Goal: Task Accomplishment & Management: Manage account settings

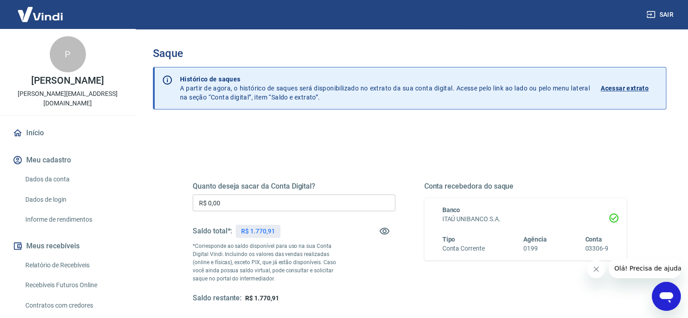
click at [280, 204] on input "R$ 0,00" at bounding box center [294, 203] width 203 height 17
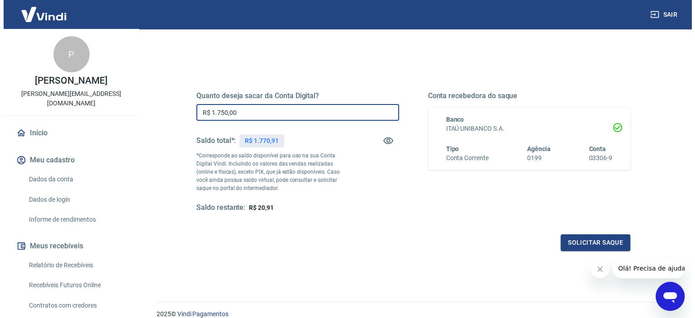
scroll to position [128, 0]
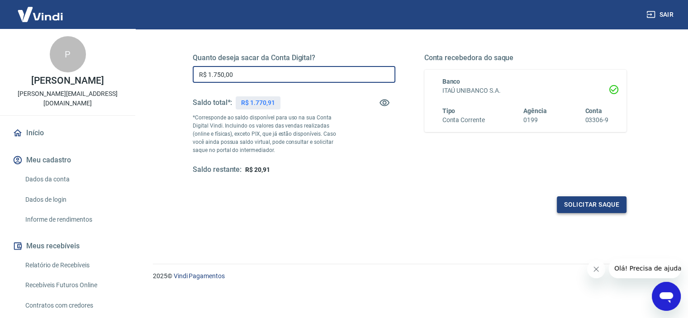
type input "R$ 1.750,00"
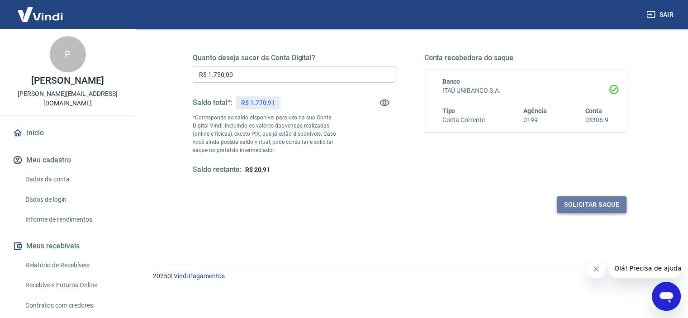
click at [585, 208] on button "Solicitar saque" at bounding box center [592, 204] width 70 height 17
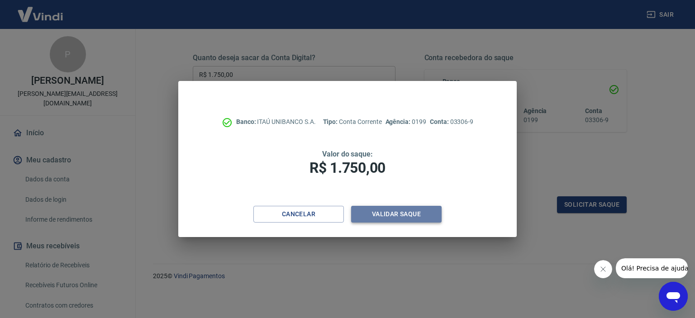
click at [382, 219] on button "Validar saque" at bounding box center [396, 214] width 90 height 17
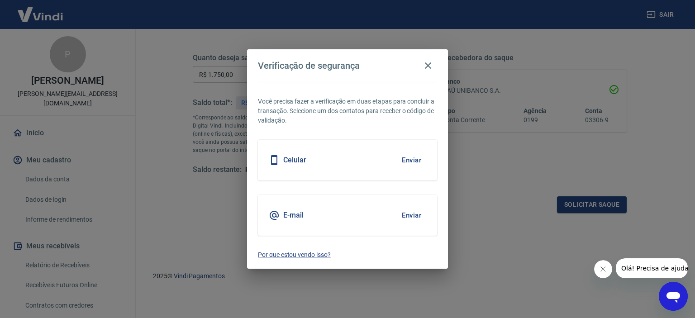
click at [332, 170] on div "Celular Enviar" at bounding box center [347, 160] width 179 height 41
click at [408, 161] on button "Enviar" at bounding box center [411, 160] width 29 height 19
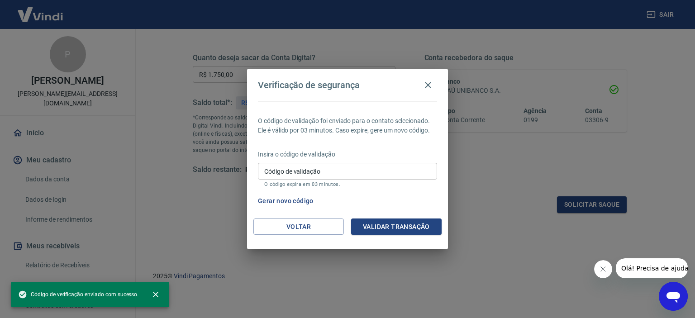
click at [382, 175] on input "Código de validação" at bounding box center [347, 171] width 179 height 17
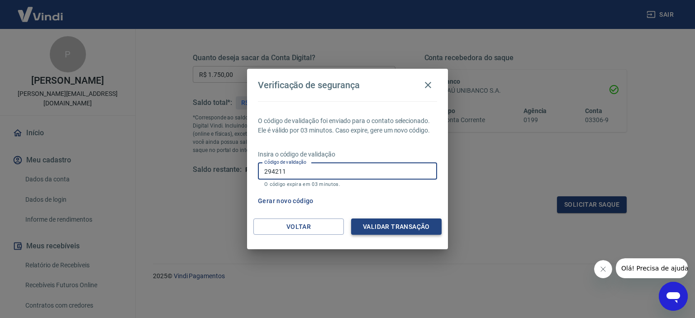
type input "294211"
click at [389, 225] on button "Validar transação" at bounding box center [396, 226] width 90 height 17
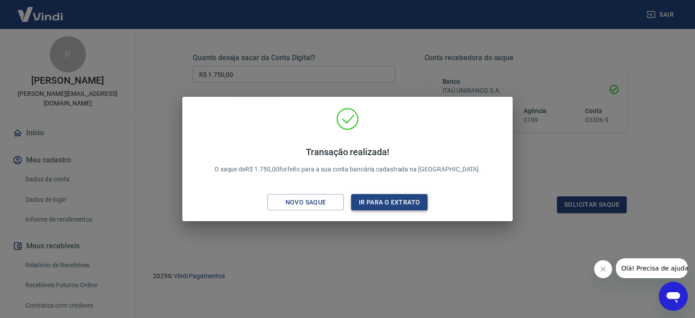
click at [394, 199] on button "Ir para o extrato" at bounding box center [389, 202] width 76 height 17
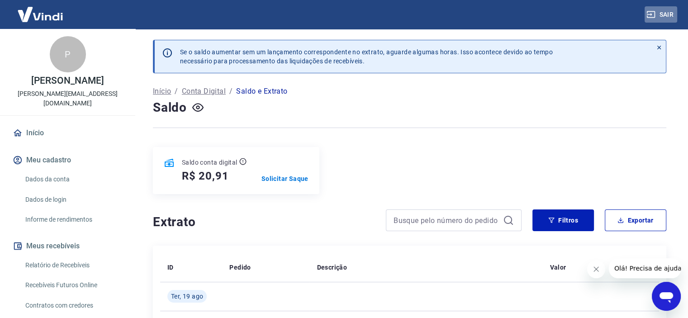
click at [657, 13] on button "Sair" at bounding box center [661, 14] width 33 height 17
